Goal: Task Accomplishment & Management: Manage account settings

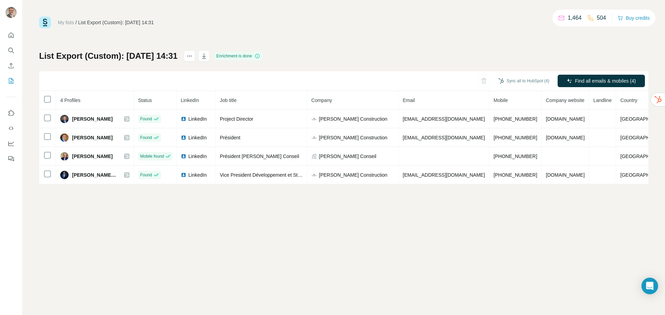
click at [245, 261] on div "My lists / List Export (Custom): 20/08/2025 14:31 1,464 504 Buy credits List Ex…" at bounding box center [343, 157] width 642 height 315
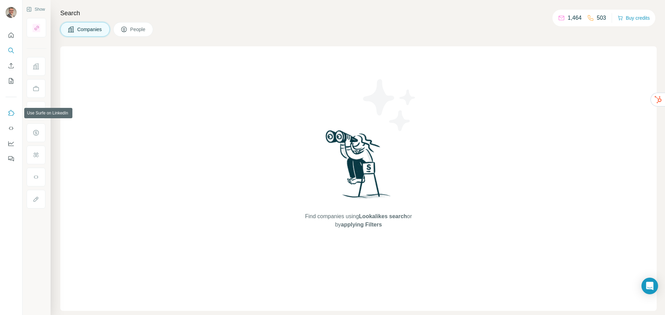
click at [12, 115] on icon "Use Surfe on LinkedIn" at bounding box center [11, 113] width 7 height 7
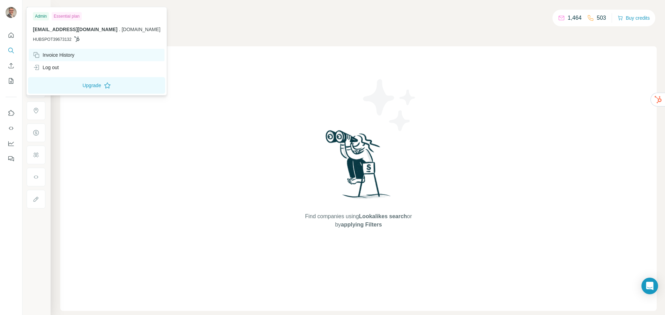
click at [65, 57] on div "Invoice History" at bounding box center [54, 55] width 42 height 7
click at [66, 86] on button "Upgrade" at bounding box center [96, 85] width 137 height 17
